Goal: Task Accomplishment & Management: Use online tool/utility

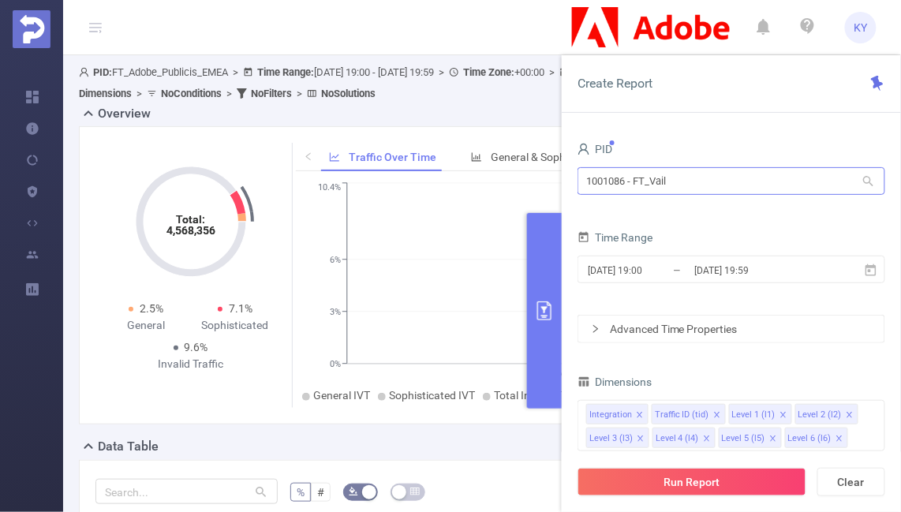
click at [662, 189] on input "1001086 - FT_Vail" at bounding box center [731, 181] width 308 height 28
click at [659, 482] on button "Run Report" at bounding box center [691, 482] width 229 height 28
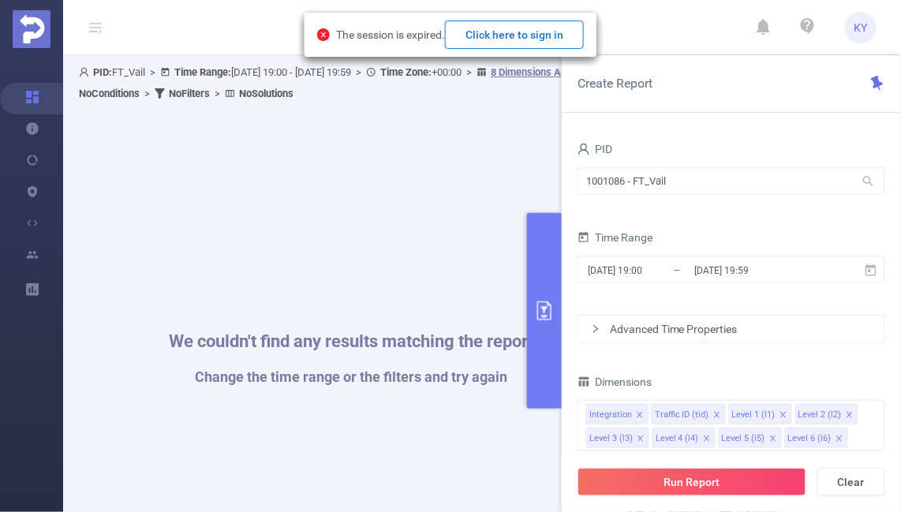
click at [522, 32] on button "Click here to sign in" at bounding box center [514, 35] width 139 height 28
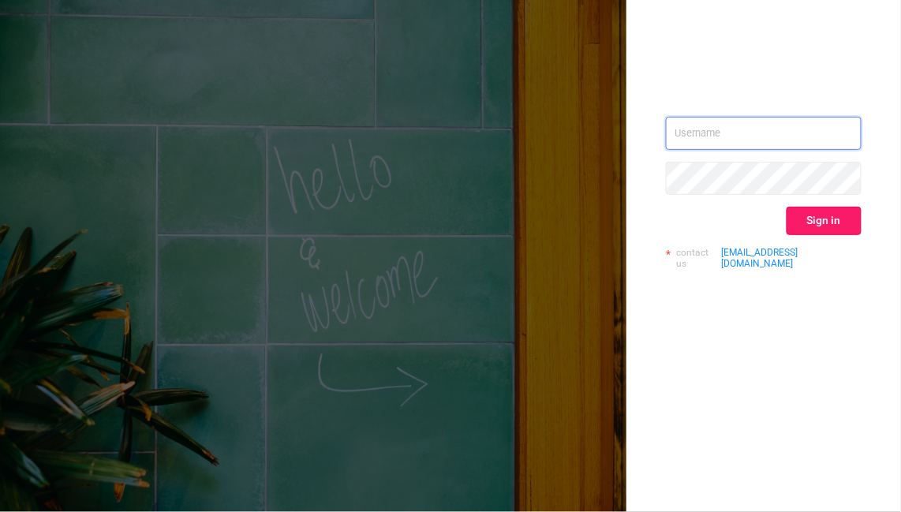
type input "[EMAIL_ADDRESS][DOMAIN_NAME]"
click at [815, 210] on button "Sign in" at bounding box center [823, 221] width 75 height 28
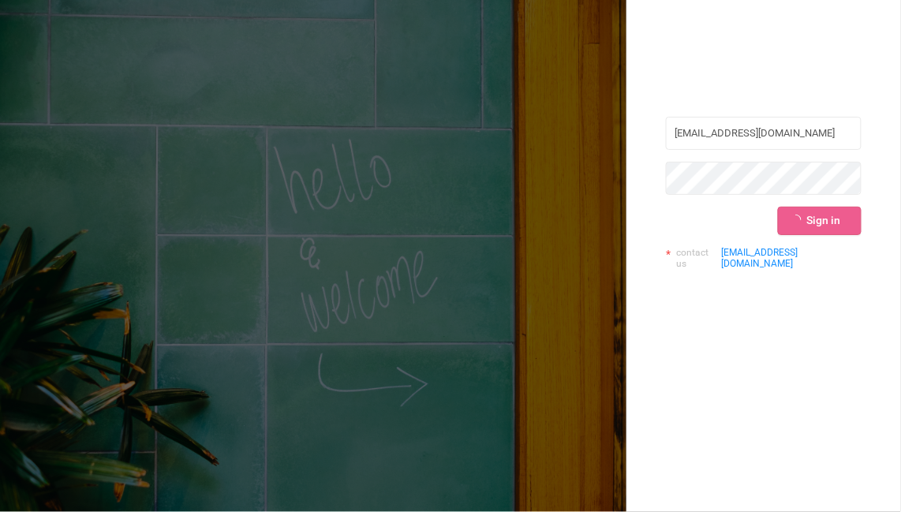
click at [812, 215] on div "Sign in" at bounding box center [764, 221] width 196 height 28
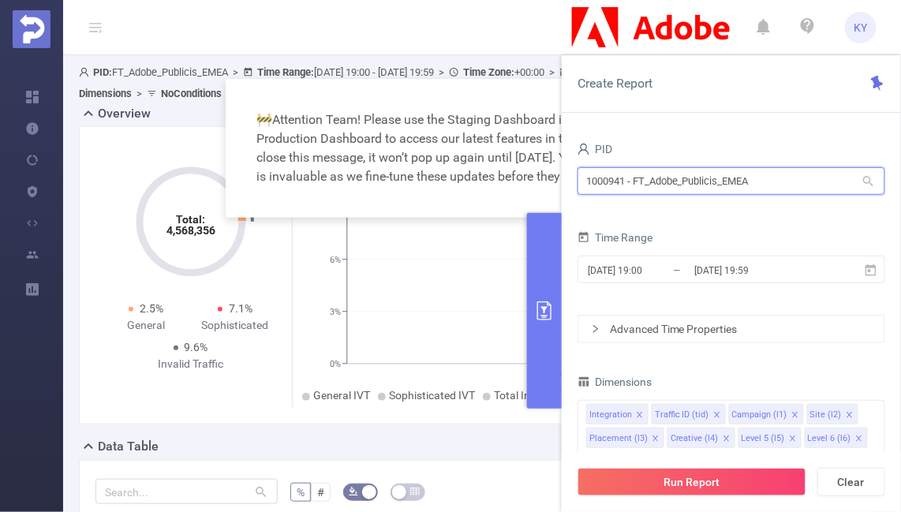
click at [603, 191] on input "1000941 - FT_Adobe_Publicis_EMEA" at bounding box center [731, 181] width 308 height 28
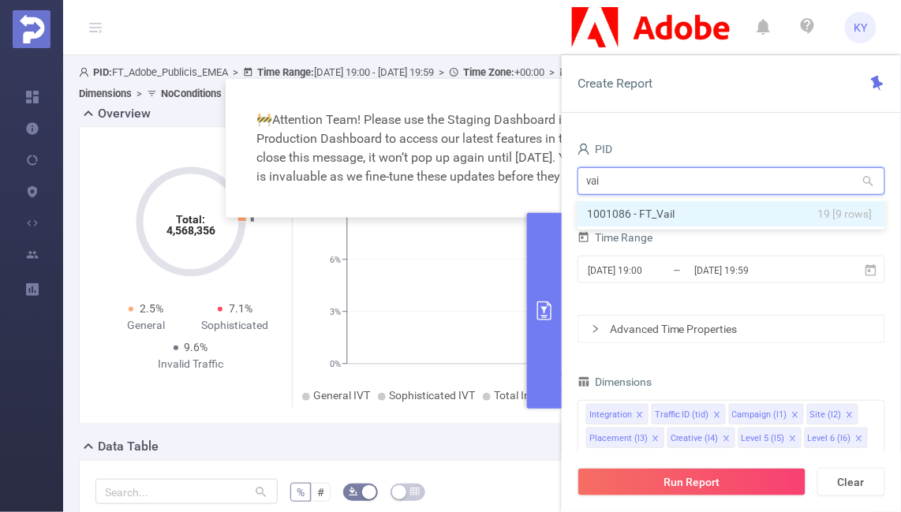
type input "vail"
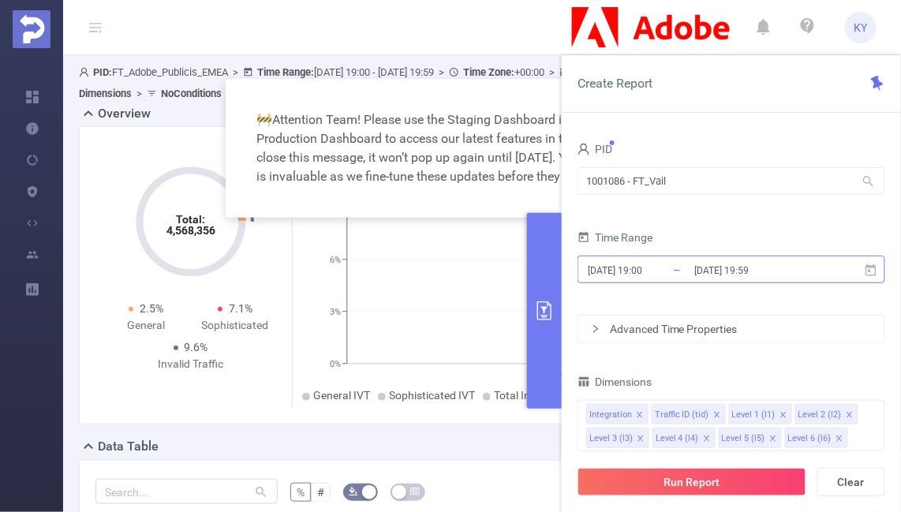
click at [614, 275] on input "[DATE] 19:00" at bounding box center [650, 269] width 128 height 21
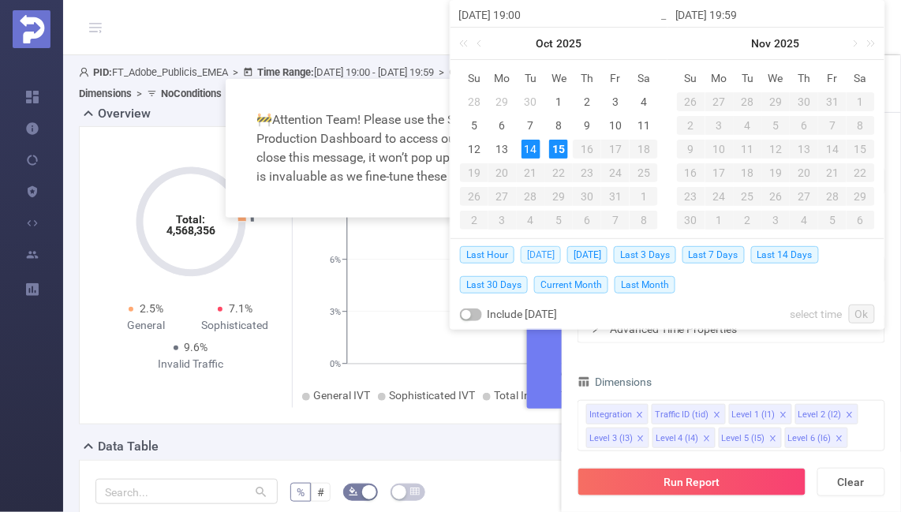
click at [539, 252] on span "Today" at bounding box center [541, 254] width 40 height 17
type input "2025-10-15 00:00"
type input "2025-10-15 23:59"
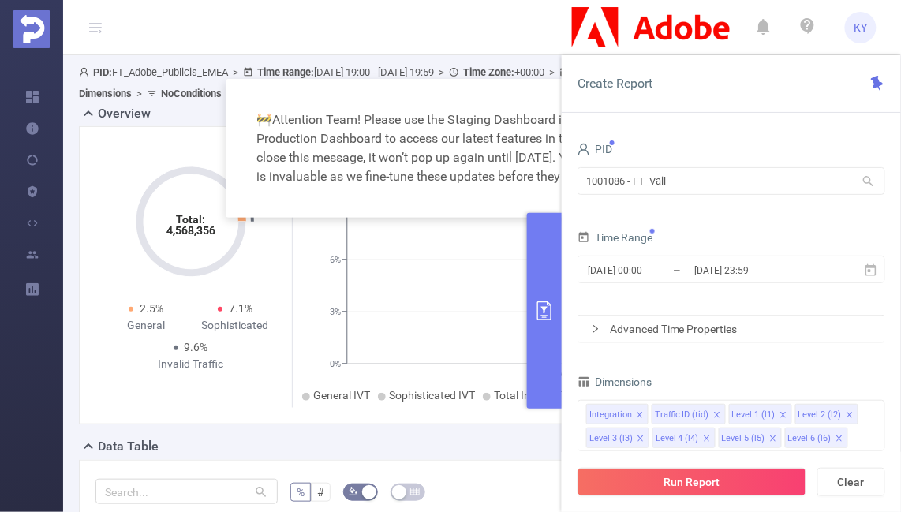
click at [539, 252] on button "primary" at bounding box center [544, 311] width 35 height 196
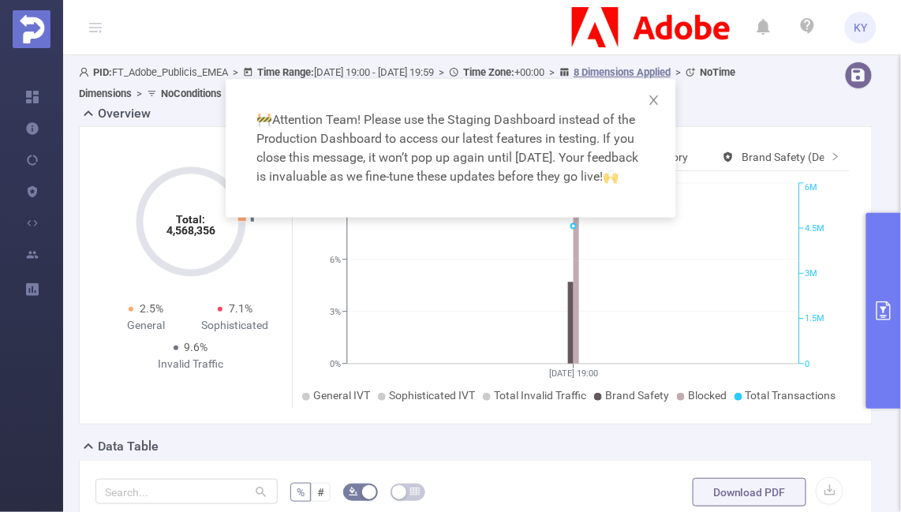
click at [871, 360] on button "primary" at bounding box center [883, 311] width 35 height 196
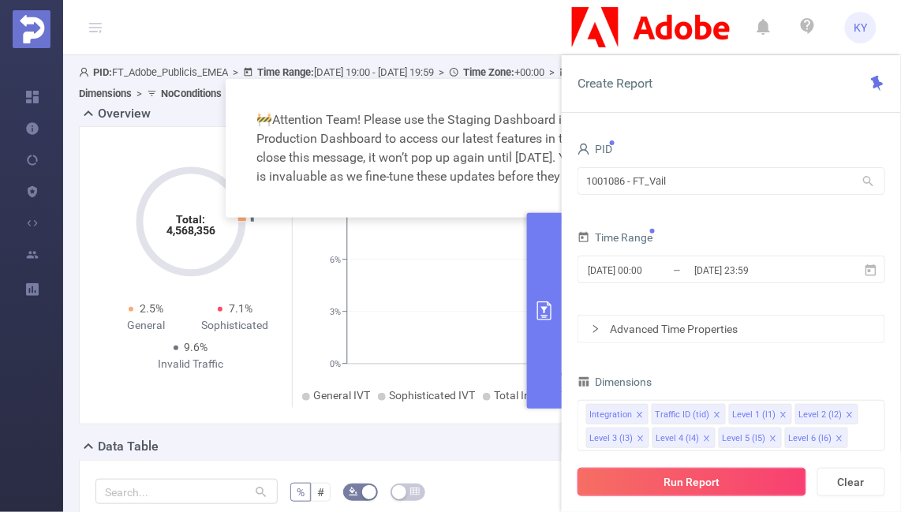
click at [621, 478] on button "Run Report" at bounding box center [691, 482] width 229 height 28
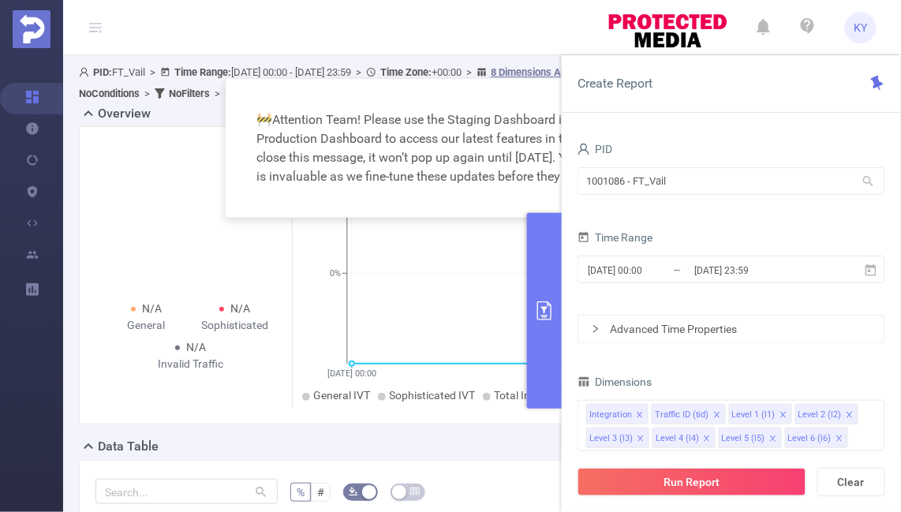
click at [536, 257] on button "primary" at bounding box center [544, 311] width 35 height 196
click at [533, 255] on button "primary" at bounding box center [544, 311] width 35 height 196
click at [569, 222] on div "PID 1001086 - FT_Vail 1001086 - FT_Vail Time Range 2025-10-15 00:00 _ 2025-10-1…" at bounding box center [731, 330] width 339 height 417
